Goal: Task Accomplishment & Management: Complete application form

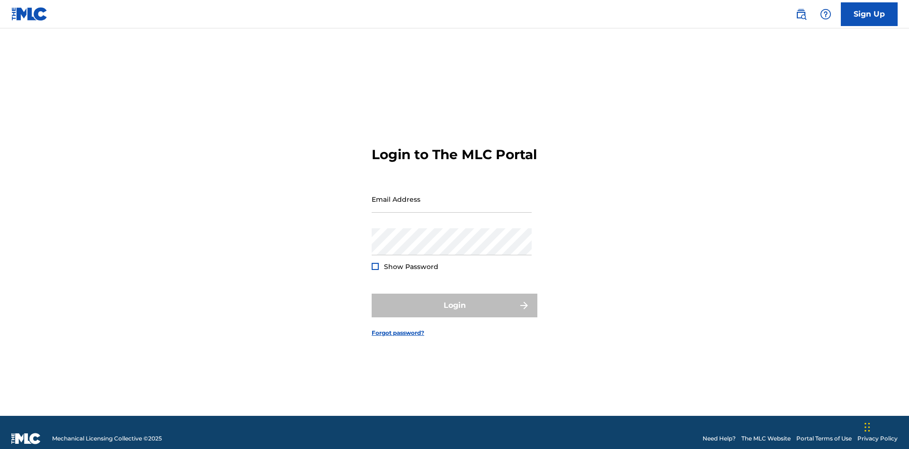
scroll to position [12, 0]
click at [869, 14] on link "Sign Up" at bounding box center [869, 14] width 57 height 24
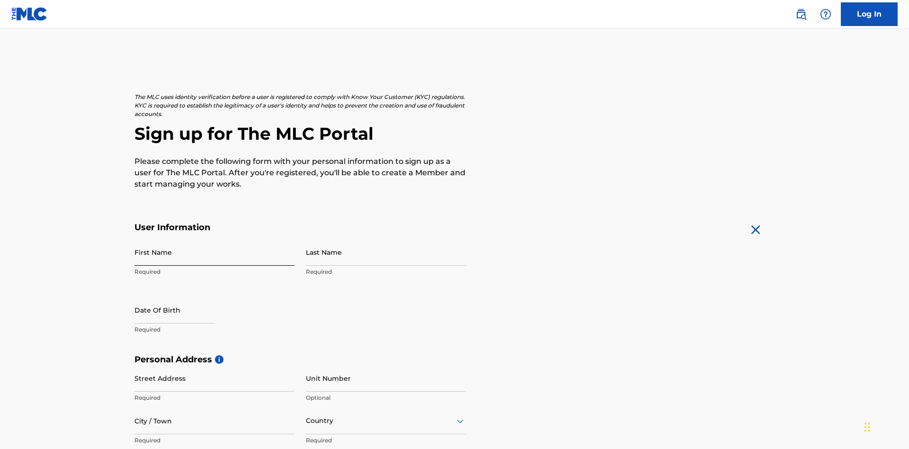
click at [214, 239] on input "First Name" at bounding box center [214, 252] width 160 height 27
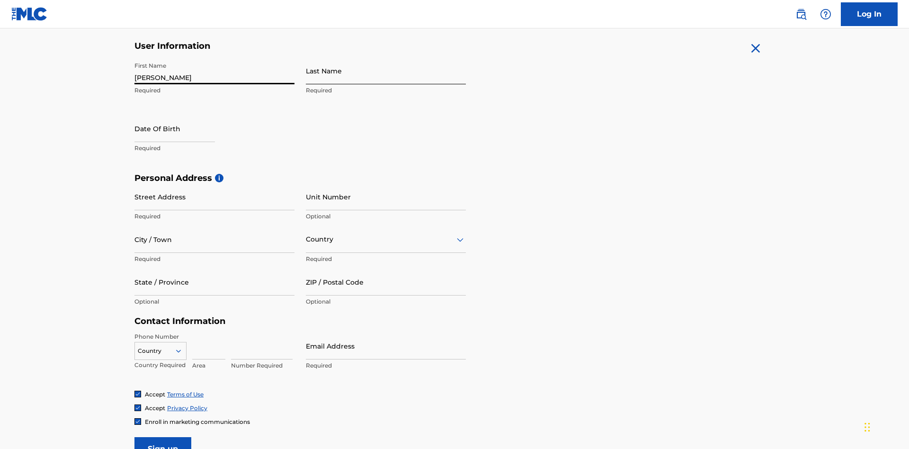
type input "[PERSON_NAME]"
click at [386, 71] on input "Last Name" at bounding box center [386, 70] width 160 height 27
type input "Ribble"
click at [182, 115] on input "text" at bounding box center [174, 128] width 80 height 27
select select "8"
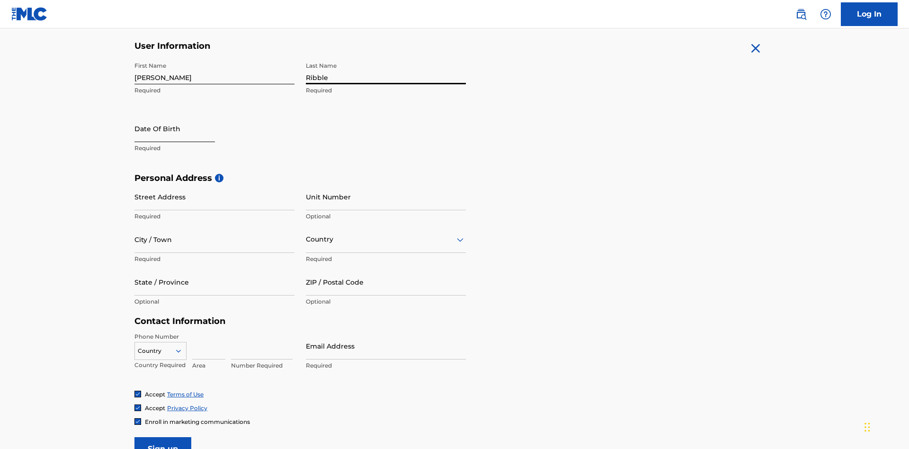
select select "2025"
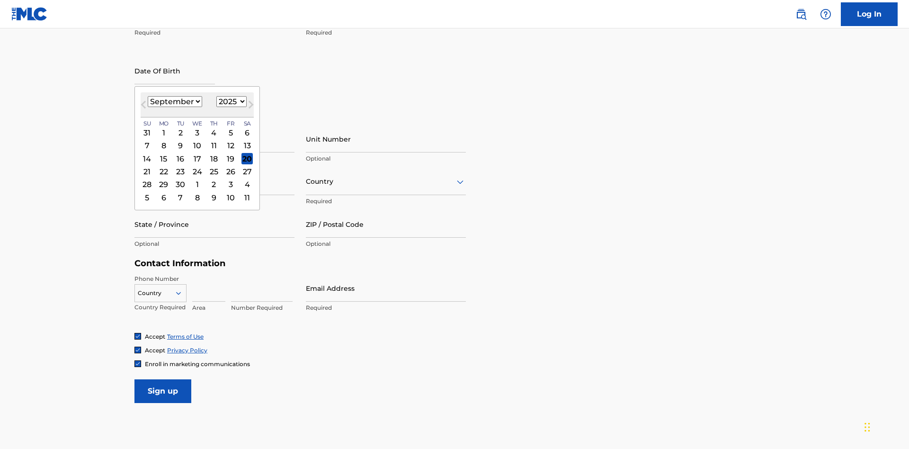
click at [174, 101] on select "January February March April May June July August September October November De…" at bounding box center [175, 101] width 54 height 11
select select "0"
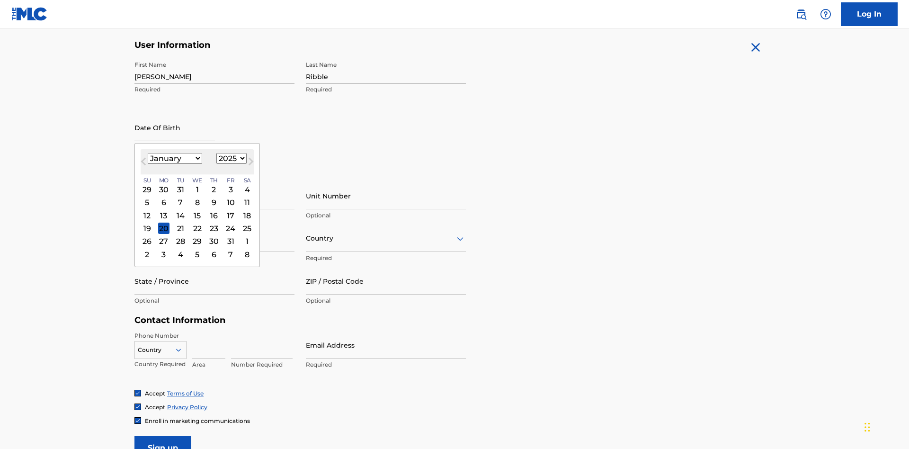
click at [230, 158] on select "1900 1901 1902 1903 1904 1905 1906 1907 1908 1909 1910 1911 1912 1913 1914 1915…" at bounding box center [231, 158] width 30 height 11
select select "1985"
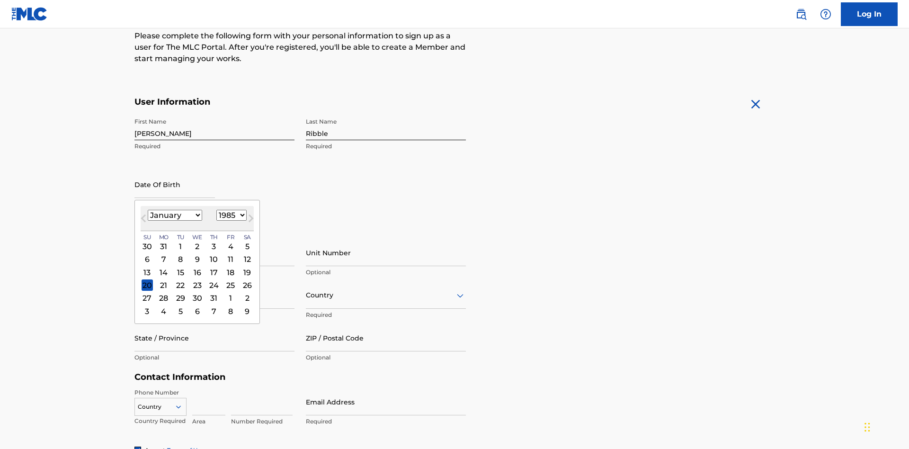
click at [230, 215] on select "1900 1901 1902 1903 1904 1905 1906 1907 1908 1909 1910 1911 1912 1913 1914 1915…" at bounding box center [231, 215] width 30 height 11
click at [180, 254] on div "8" at bounding box center [180, 259] width 11 height 11
type input "January 8 1985"
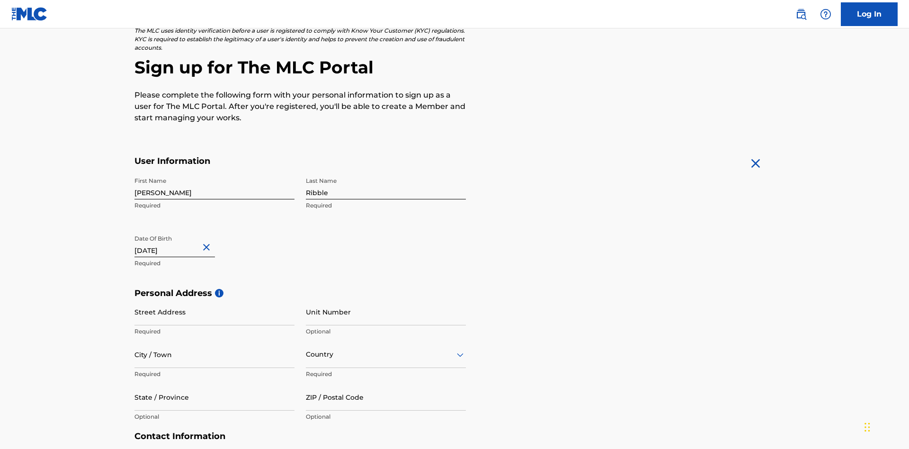
scroll to position [292, 0]
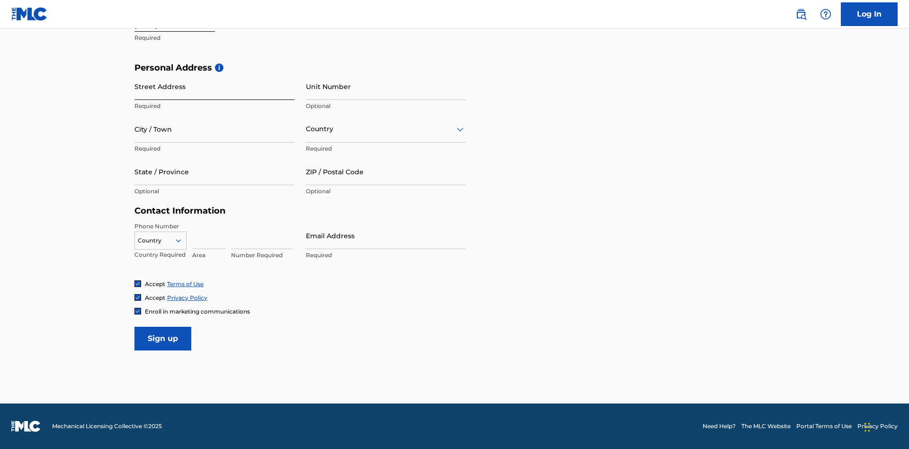
click at [214, 86] on input "Street Address" at bounding box center [214, 86] width 160 height 27
type input "9909 Elks Run Rd"
click at [214, 129] on input "City / Town" at bounding box center [214, 129] width 160 height 27
type input "Roseville"
click at [306, 129] on input "text" at bounding box center [307, 129] width 2 height 10
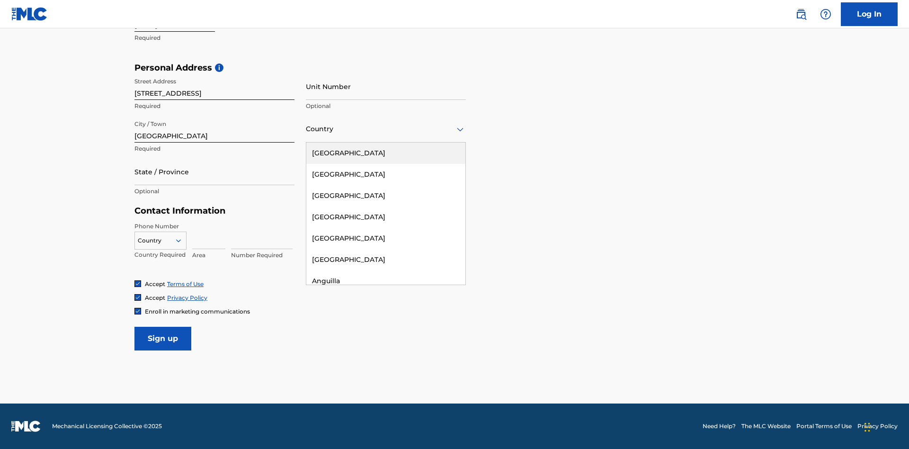
click at [386, 153] on div "United States" at bounding box center [385, 153] width 159 height 21
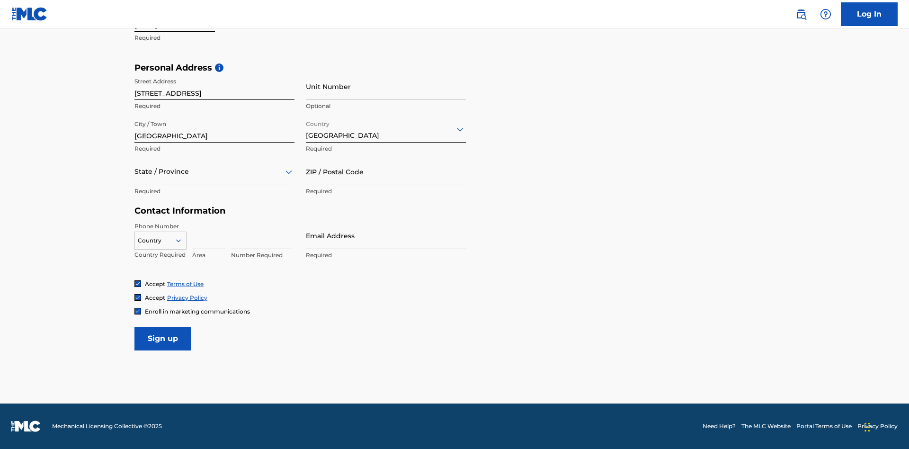
click at [214, 171] on div at bounding box center [214, 172] width 160 height 12
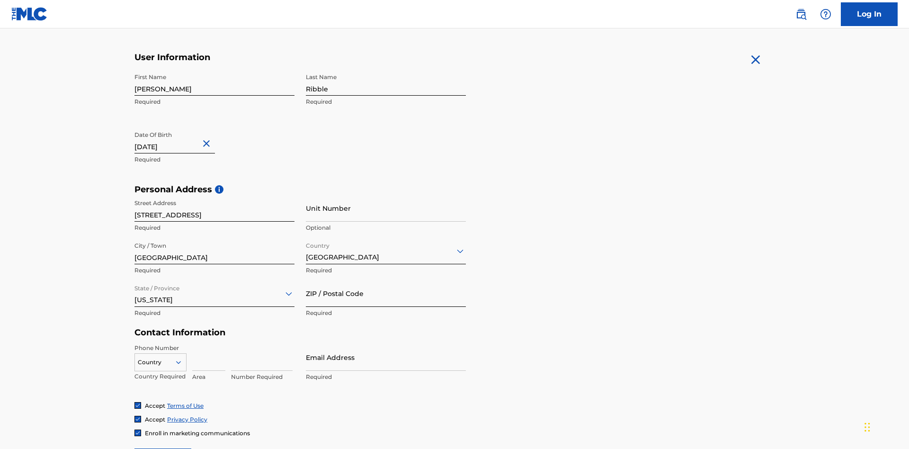
click at [386, 280] on input "ZIP / Postal Code" at bounding box center [386, 293] width 160 height 27
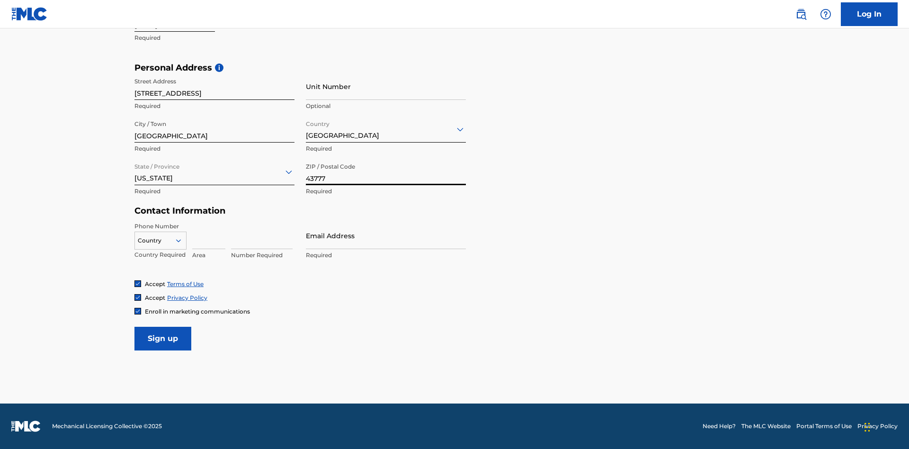
type input "43777"
click at [182, 240] on icon at bounding box center [178, 240] width 9 height 9
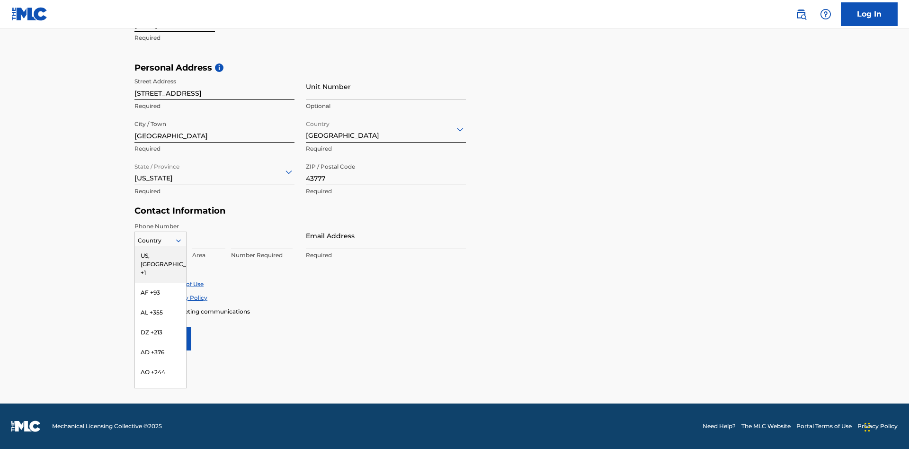
click at [160, 255] on div "US, CA +1" at bounding box center [160, 264] width 51 height 37
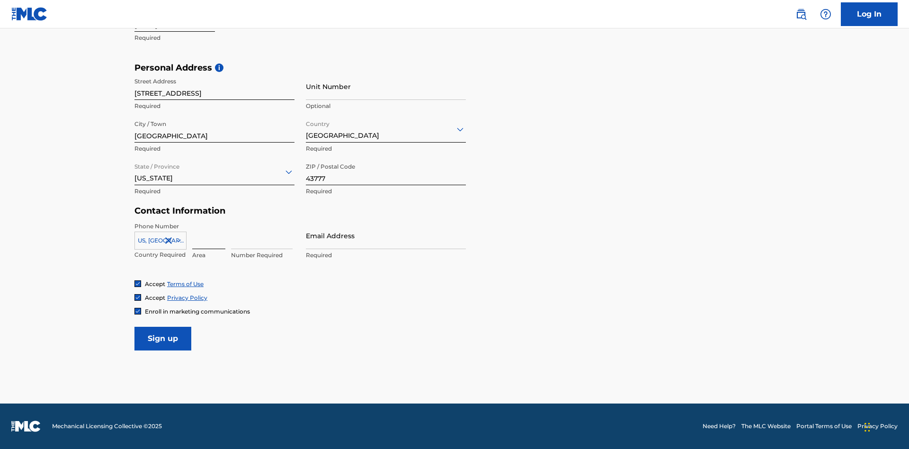
click at [209, 235] on input at bounding box center [208, 235] width 33 height 27
type input "740"
click at [262, 235] on input at bounding box center [262, 235] width 62 height 27
type input "8086351"
click at [386, 235] on input "Email Address" at bounding box center [386, 235] width 160 height 27
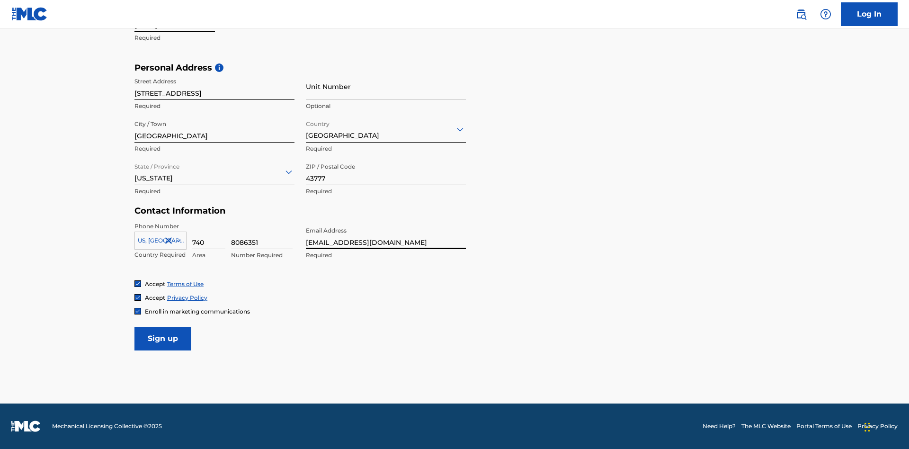
scroll to position [0, 30]
type input "[EMAIL_ADDRESS][DOMAIN_NAME]"
click at [163, 338] on input "Sign up" at bounding box center [162, 339] width 57 height 24
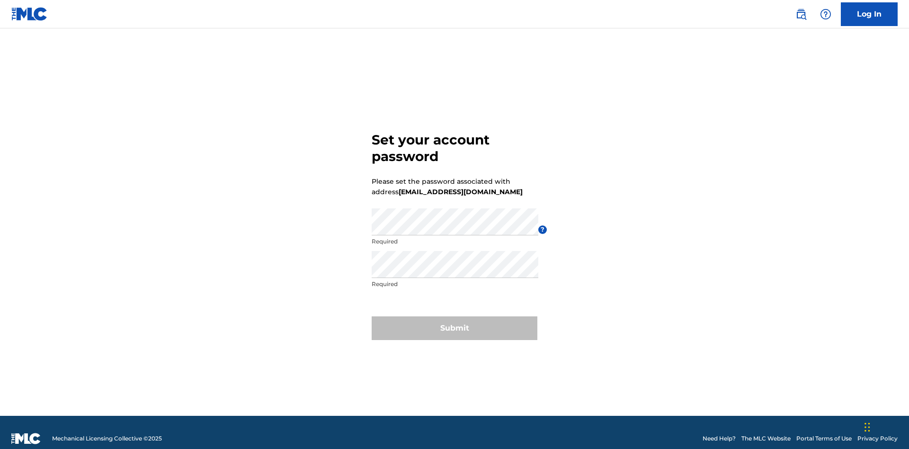
scroll to position [12, 0]
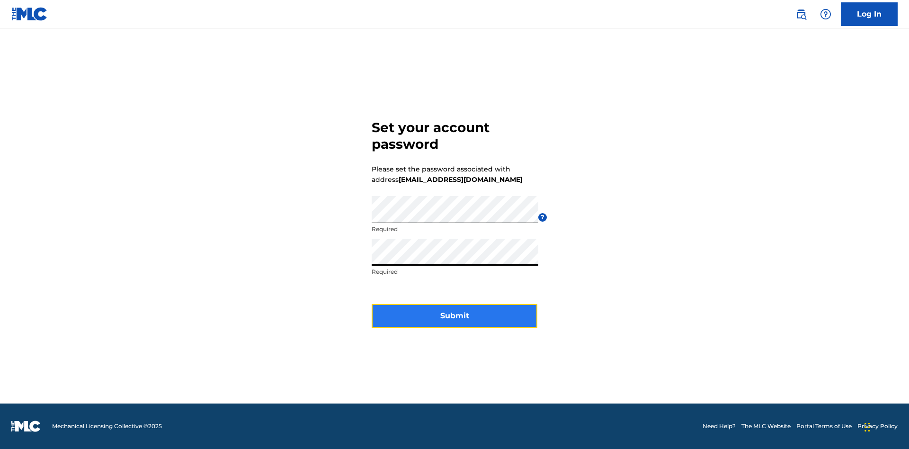
click at [455, 321] on button "Submit" at bounding box center [455, 316] width 166 height 24
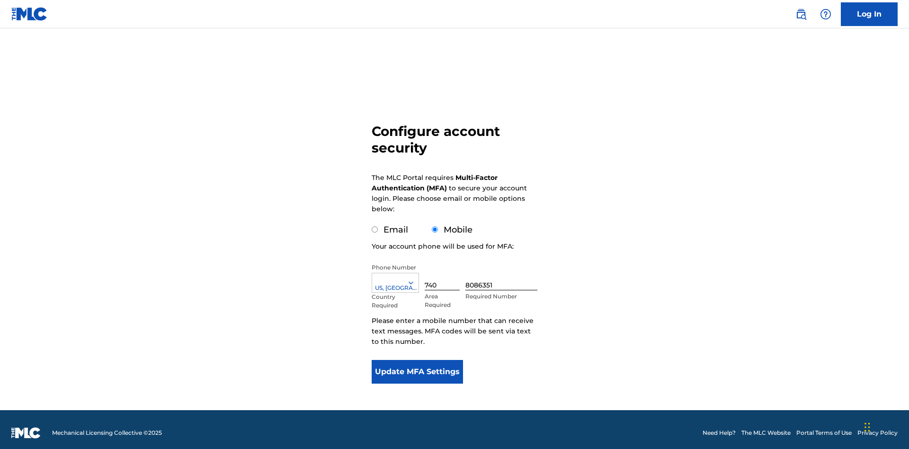
scroll to position [9, 0]
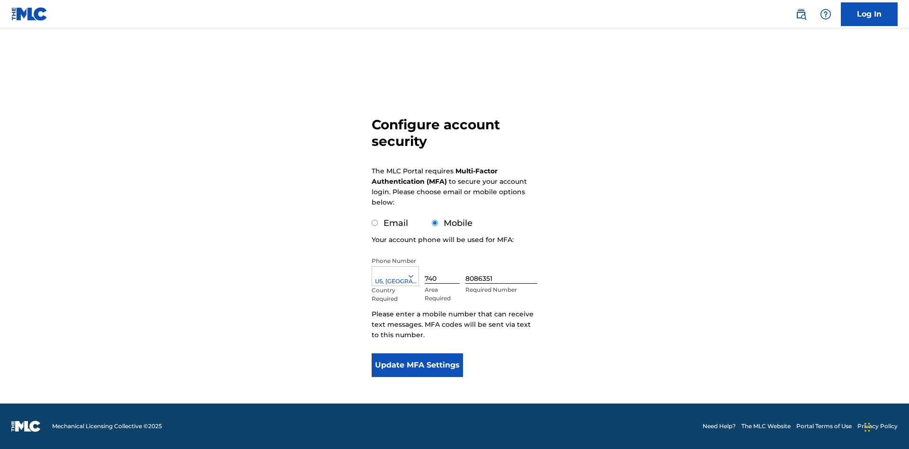
click at [375, 223] on input "Email" at bounding box center [375, 223] width 6 height 6
radio input "true"
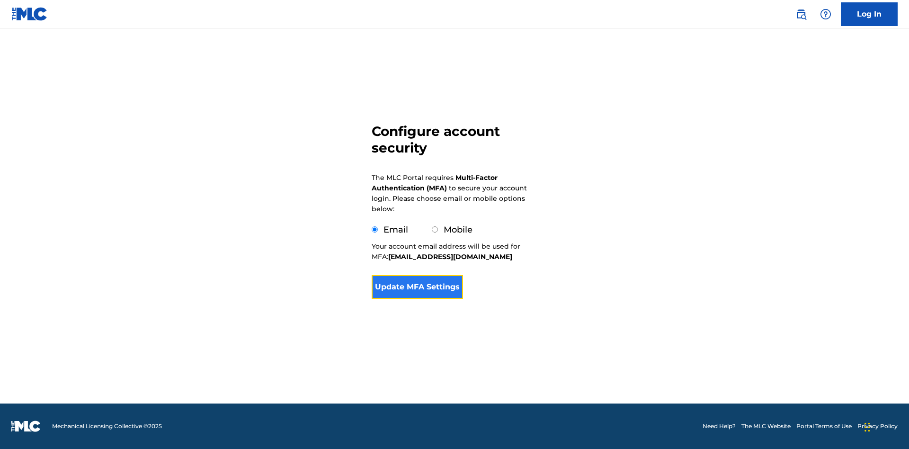
click at [417, 299] on button "Update MFA Settings" at bounding box center [417, 287] width 91 height 24
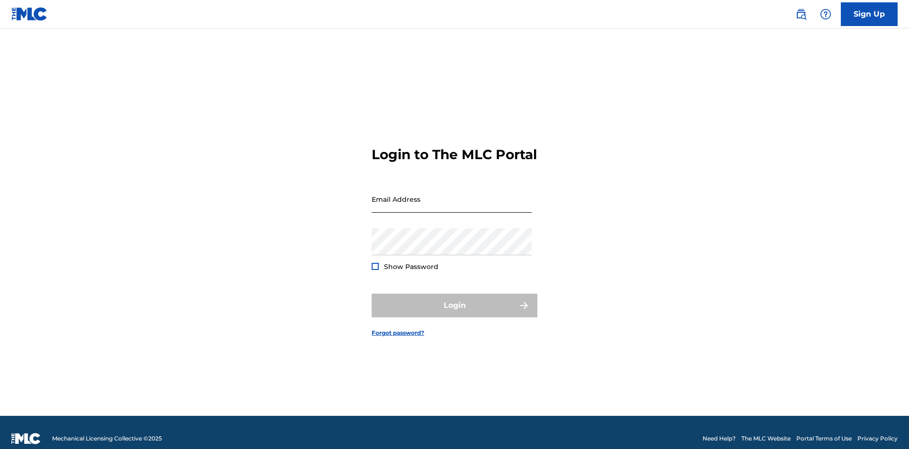
click at [452, 195] on input "Email Address" at bounding box center [452, 199] width 160 height 27
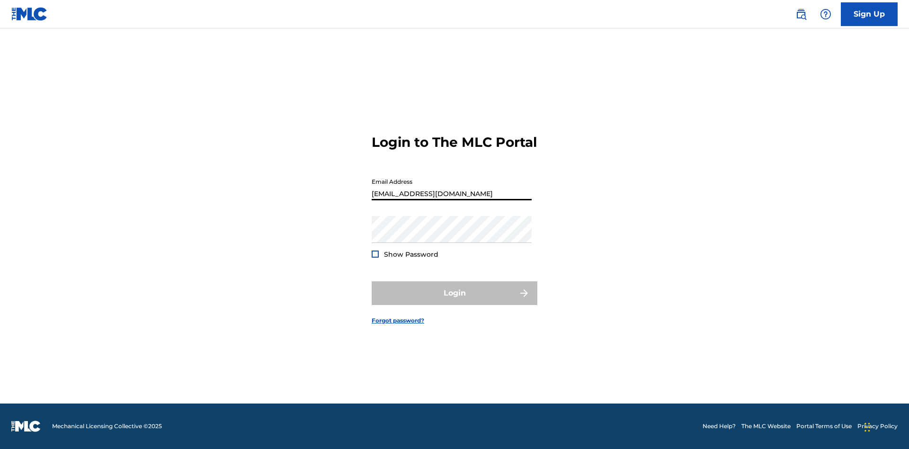
scroll to position [0, 30]
type input "[EMAIL_ADDRESS][DOMAIN_NAME]"
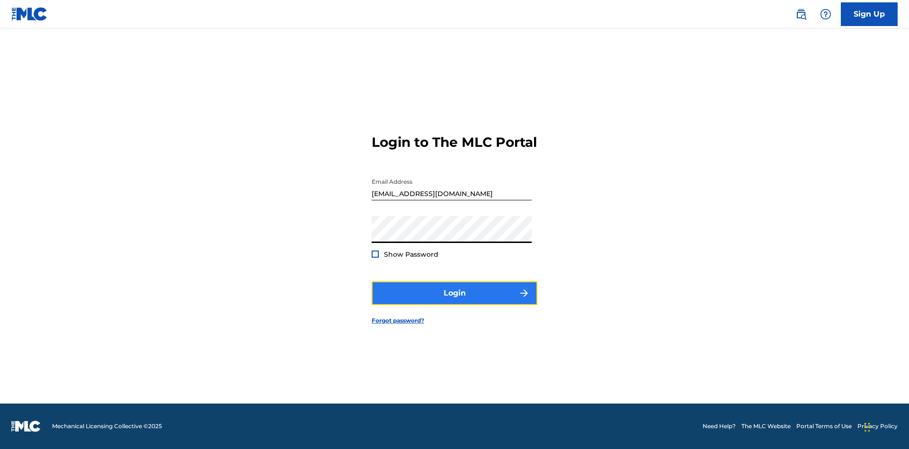
click at [455, 301] on button "Login" at bounding box center [455, 293] width 166 height 24
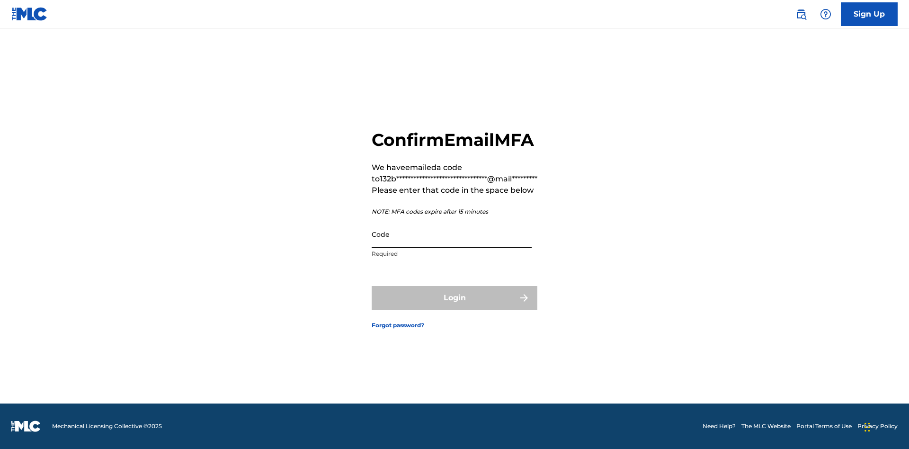
click at [452, 244] on input "Code" at bounding box center [452, 234] width 160 height 27
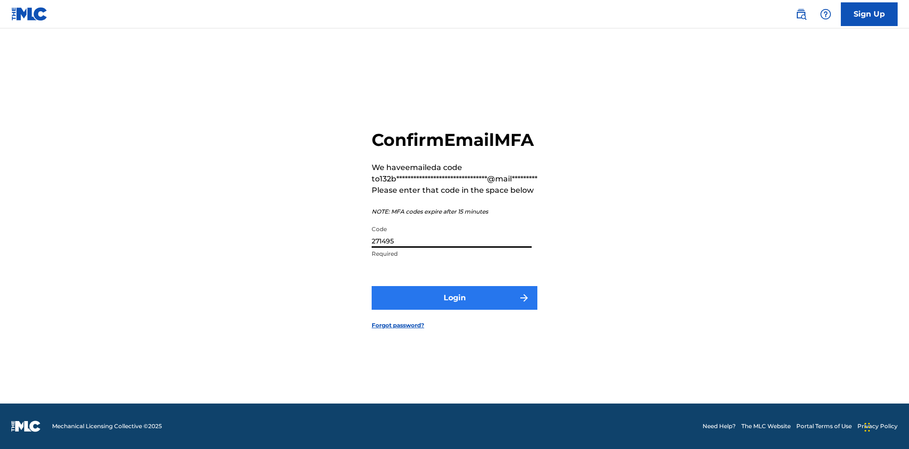
type input "271495"
click at [455, 308] on button "Login" at bounding box center [455, 298] width 166 height 24
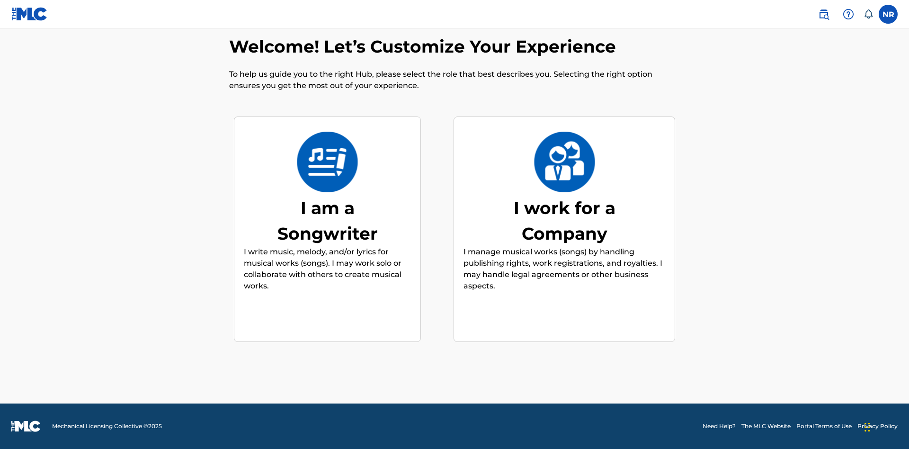
click at [327, 220] on div "I am a Songwriter" at bounding box center [328, 220] width 142 height 51
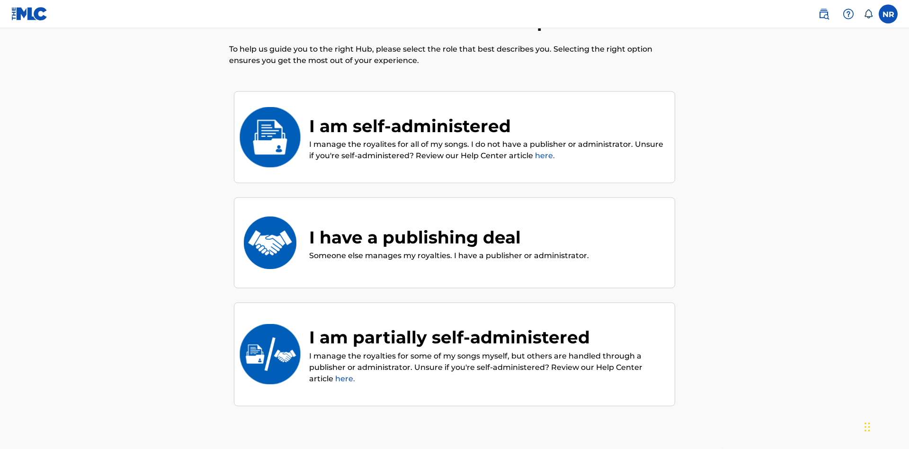
scroll to position [43, 0]
